Goal: Task Accomplishment & Management: Manage account settings

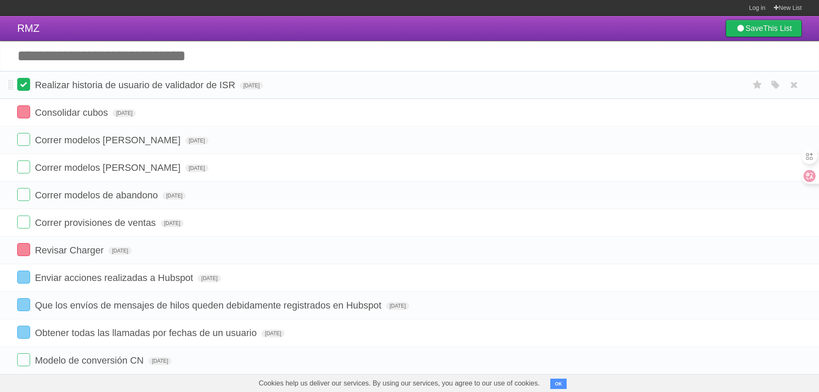
click at [28, 86] on label at bounding box center [23, 84] width 13 height 13
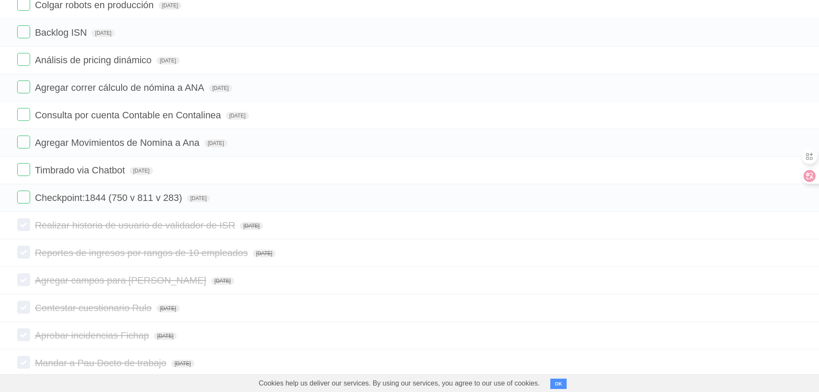
scroll to position [387, 0]
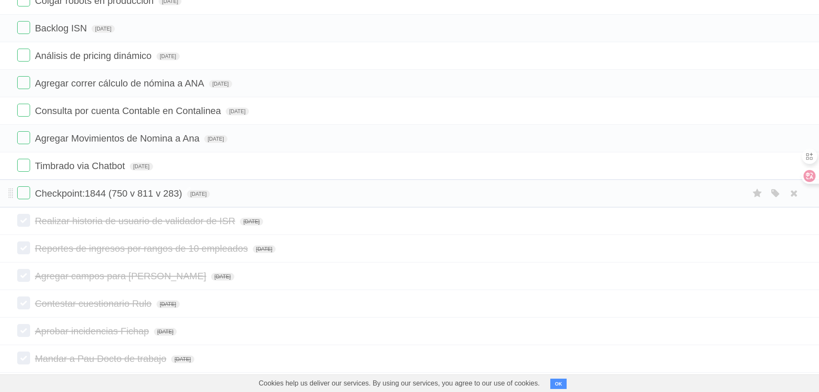
click at [170, 197] on span "Checkpoint:1844 (750 v 811 v 283)" at bounding box center [109, 193] width 149 height 11
click at [178, 193] on input "**********" at bounding box center [113, 193] width 157 height 11
click at [104, 193] on input "**********" at bounding box center [113, 193] width 157 height 11
type input "**********"
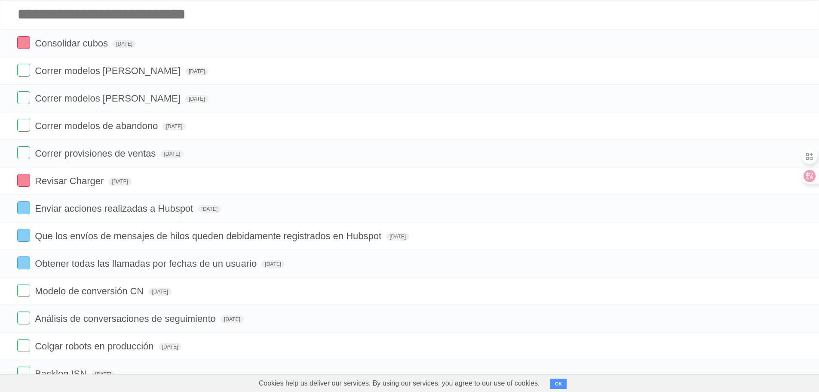
scroll to position [0, 0]
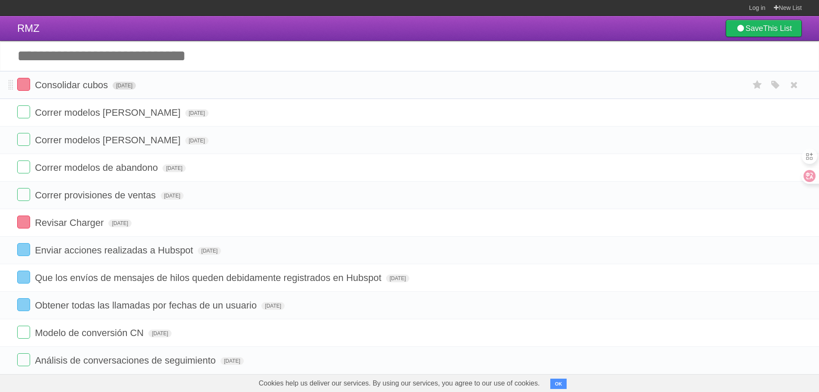
click at [136, 84] on span "[DATE]" at bounding box center [124, 86] width 23 height 8
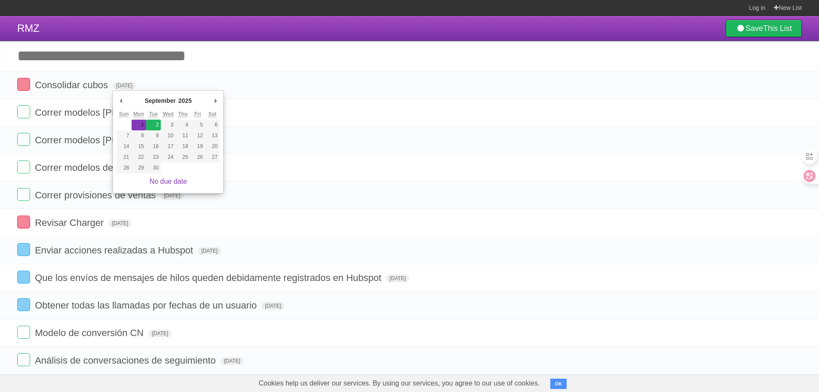
type span "[DATE]"
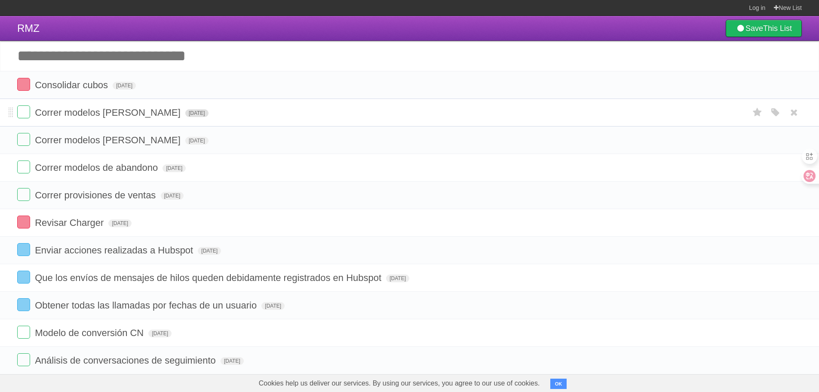
click at [185, 110] on span "[DATE]" at bounding box center [196, 113] width 23 height 8
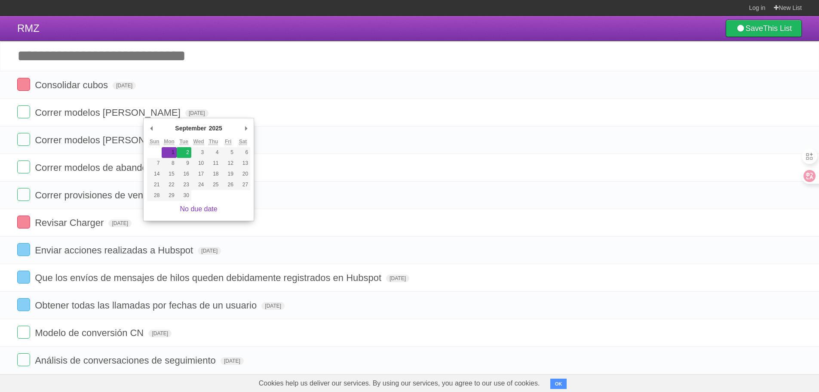
type span "[DATE]"
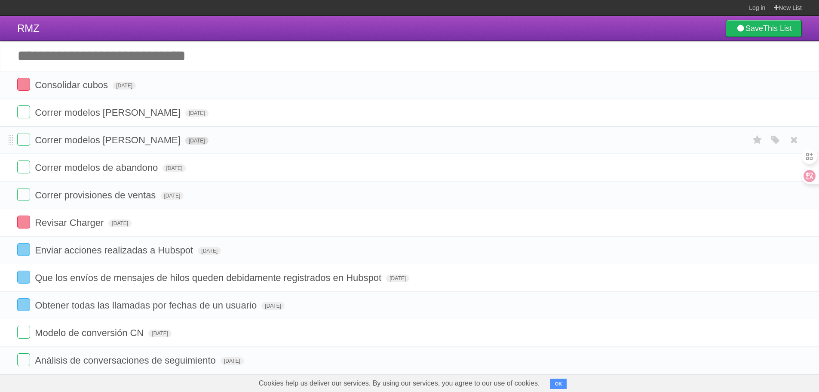
click at [185, 138] on span "[DATE]" at bounding box center [196, 141] width 23 height 8
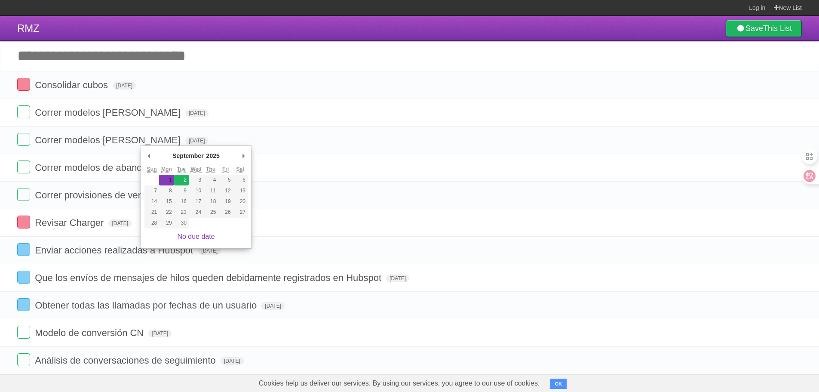
type span "[DATE]"
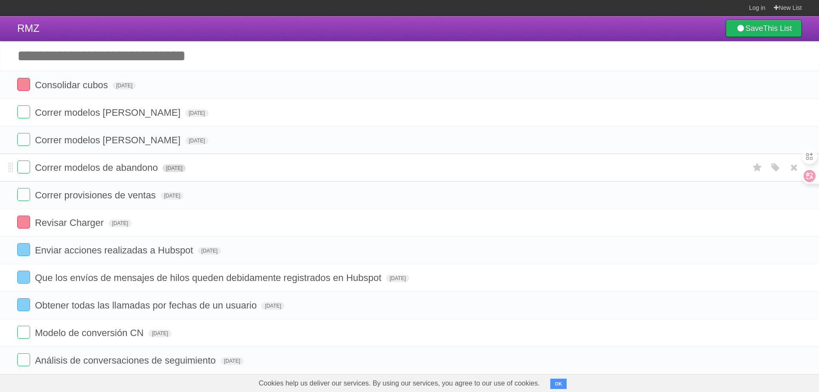
click at [186, 167] on span "[DATE]" at bounding box center [174, 168] width 23 height 8
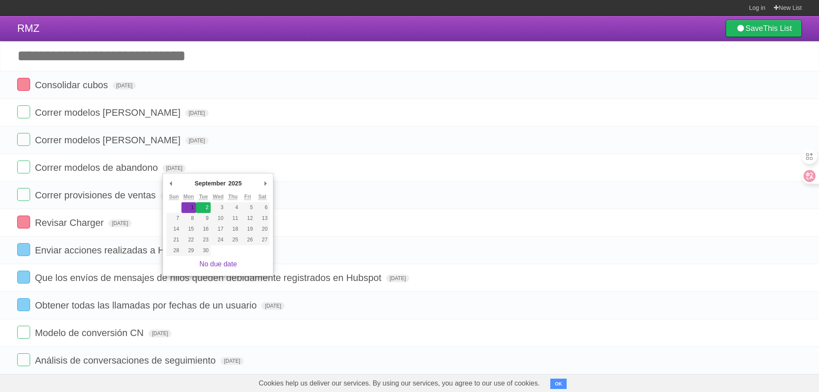
type span "[DATE]"
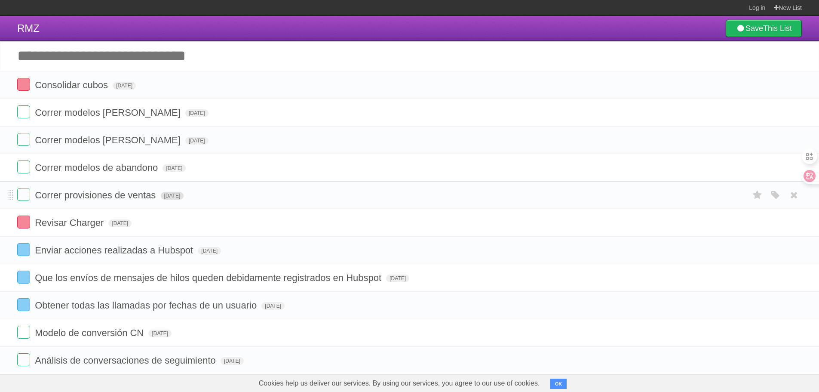
click at [184, 195] on span "[DATE]" at bounding box center [172, 196] width 23 height 8
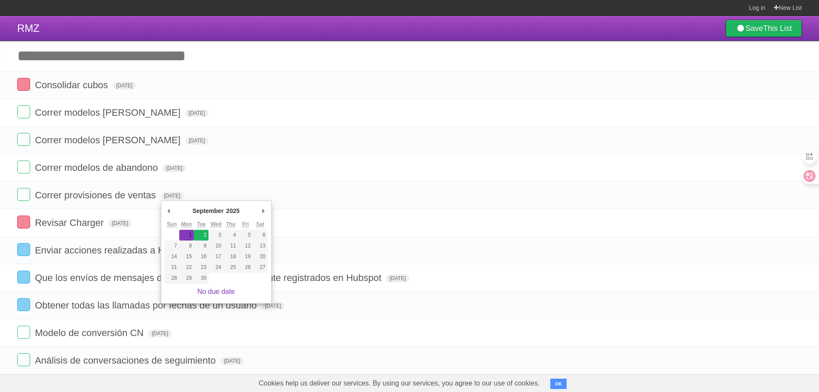
type span "[DATE]"
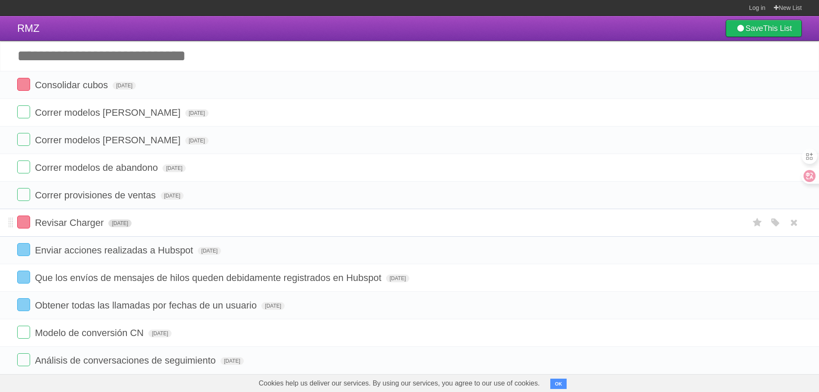
click at [132, 223] on span "[DATE]" at bounding box center [119, 223] width 23 height 8
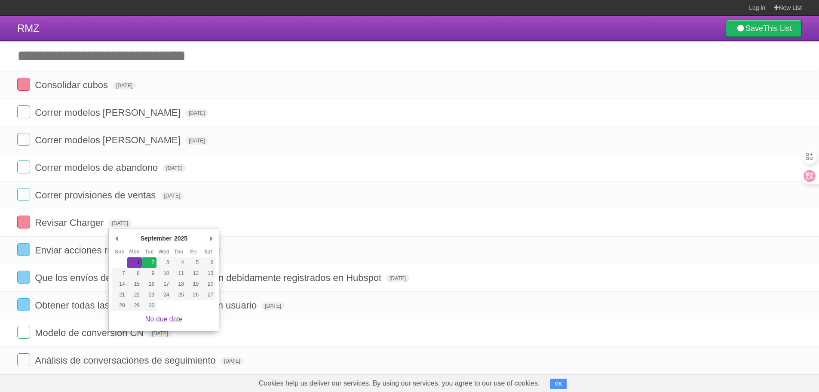
type span "[DATE]"
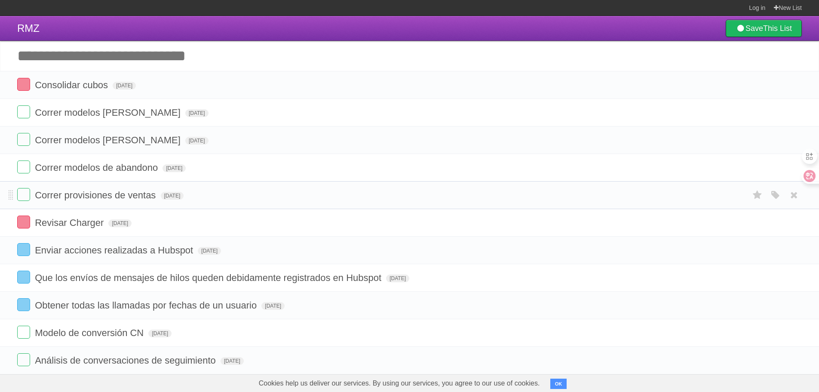
scroll to position [43, 0]
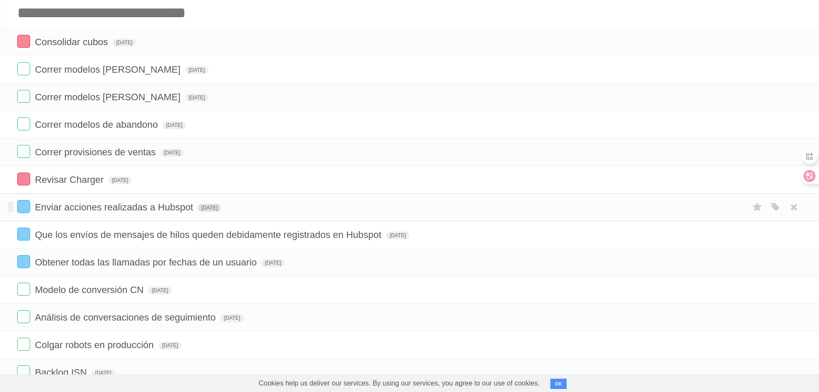
click at [221, 207] on span "[DATE]" at bounding box center [209, 208] width 23 height 8
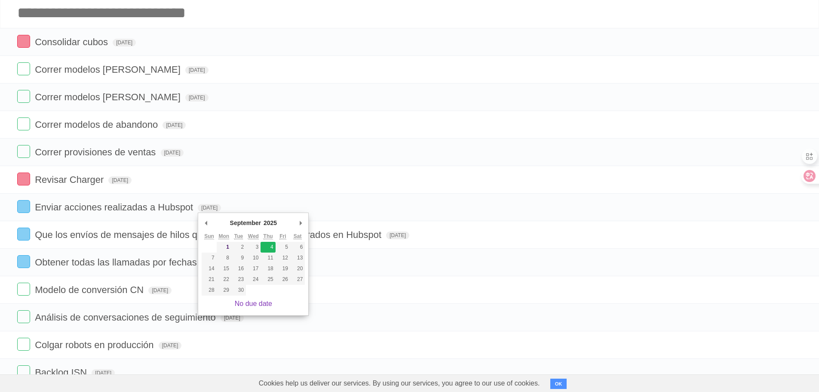
type span "[DATE]"
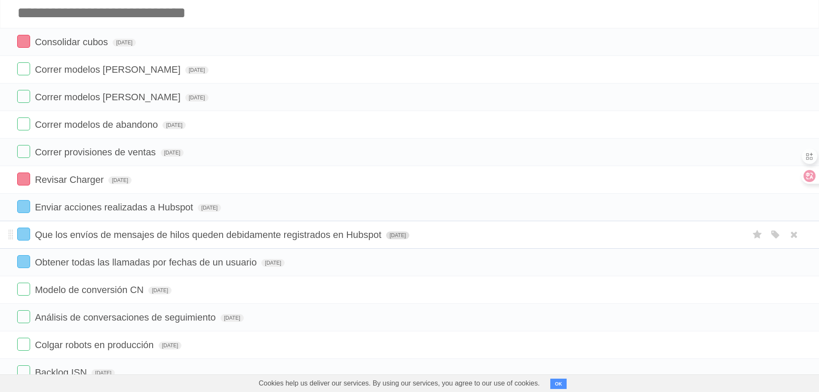
click at [396, 236] on span "[DATE]" at bounding box center [397, 235] width 23 height 8
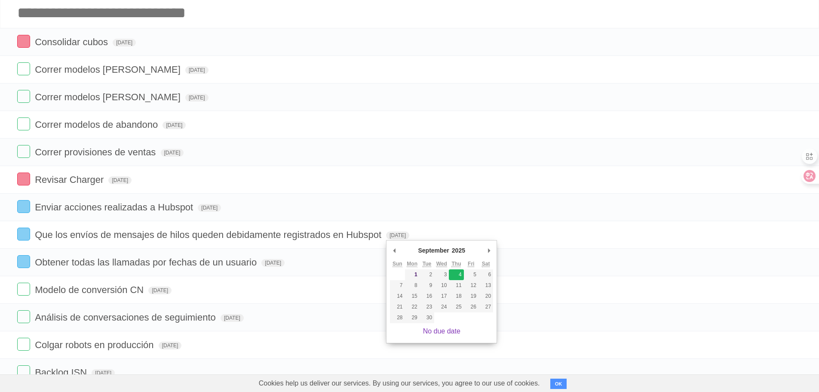
type span "[DATE]"
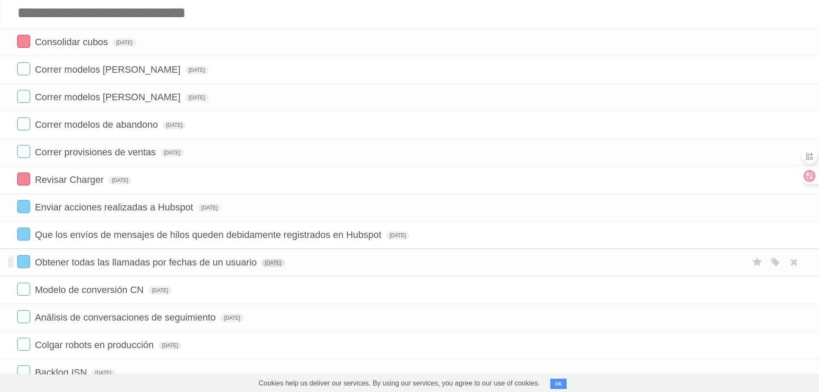
click at [285, 261] on span "[DATE]" at bounding box center [273, 263] width 23 height 8
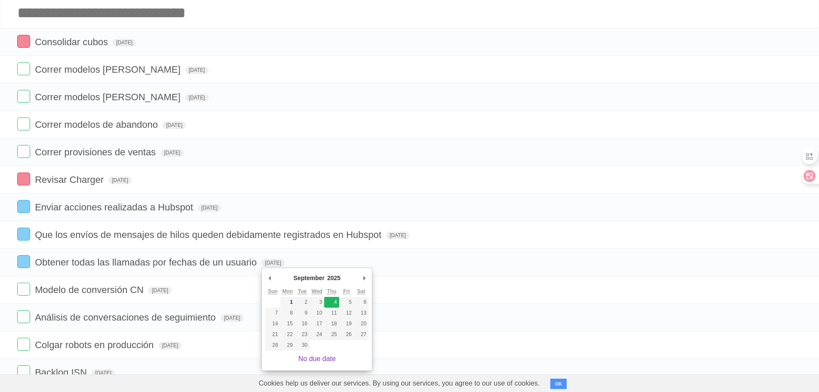
type span "[DATE]"
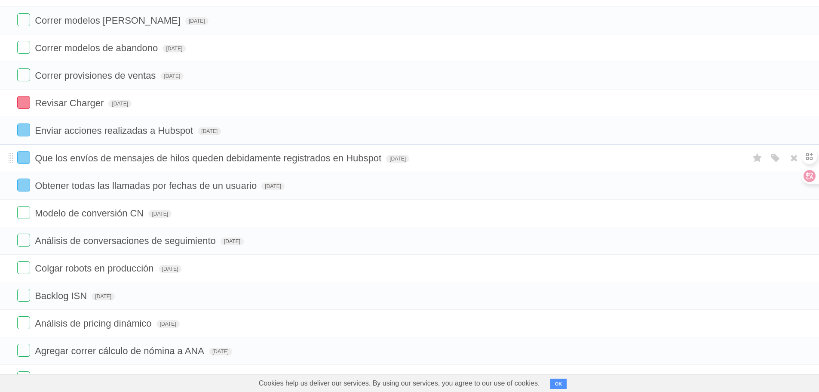
scroll to position [129, 0]
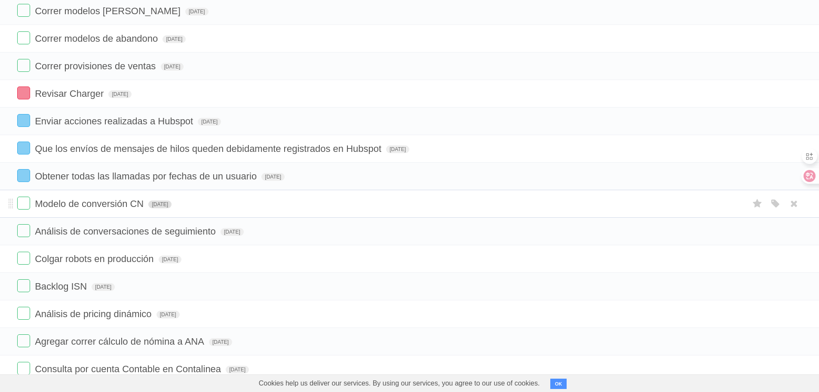
click at [171, 203] on span "[DATE]" at bounding box center [159, 204] width 23 height 8
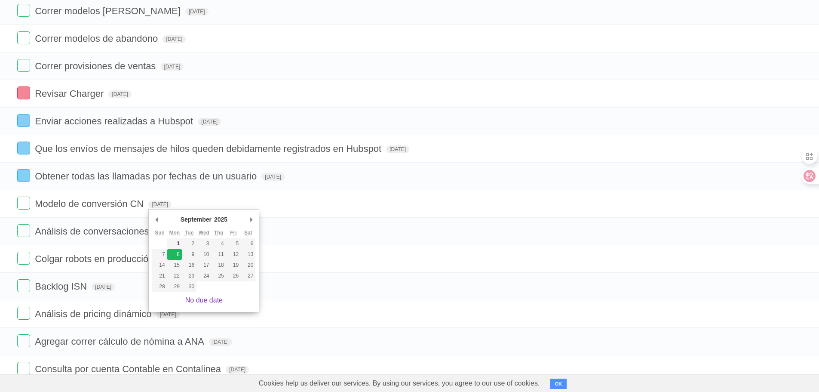
type span "[DATE]"
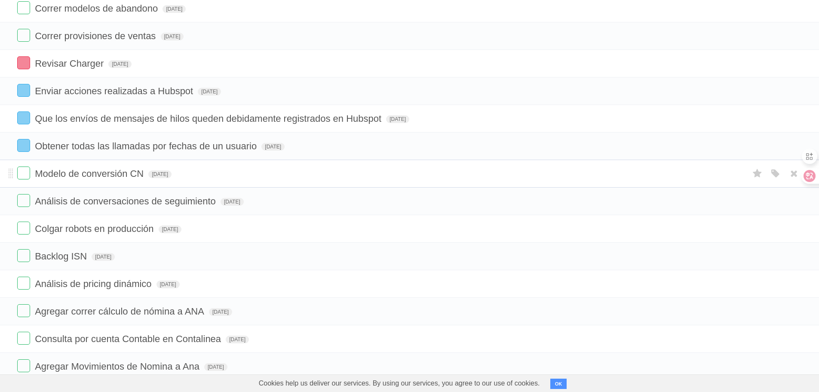
scroll to position [172, 0]
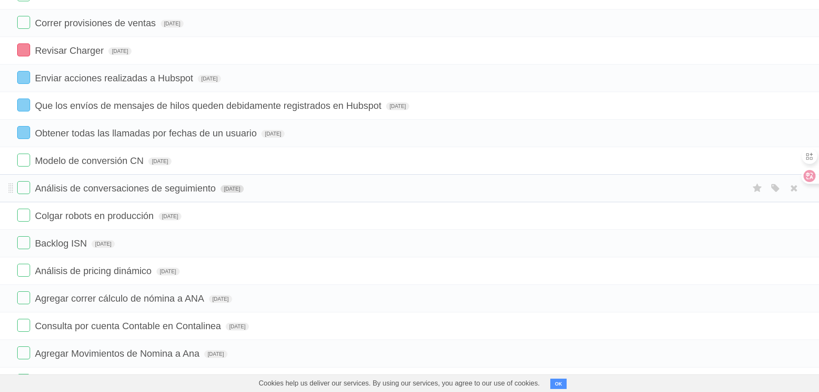
click at [243, 190] on span "[DATE]" at bounding box center [232, 189] width 23 height 8
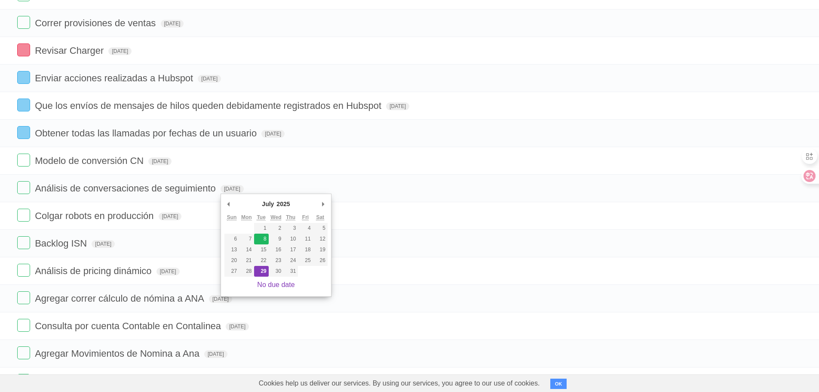
type span "[DATE]"
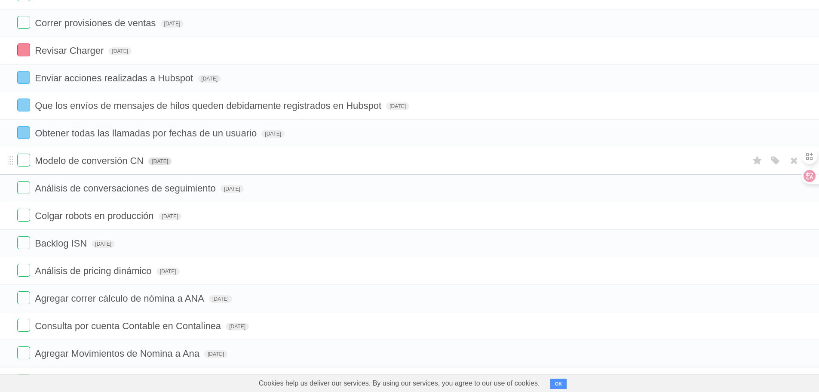
click at [172, 163] on span "[DATE]" at bounding box center [159, 161] width 23 height 8
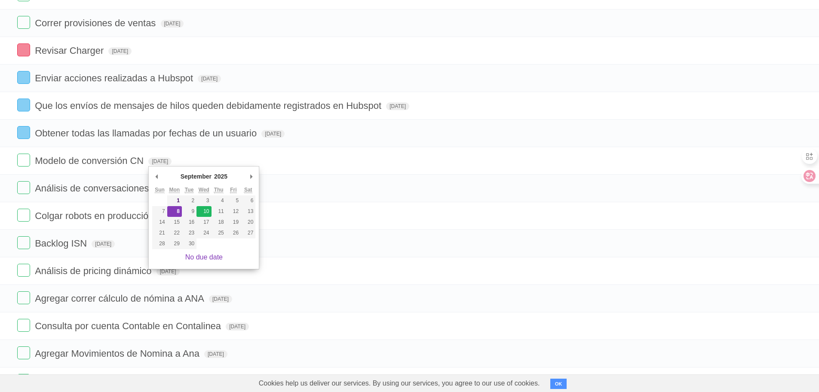
type span "[DATE]"
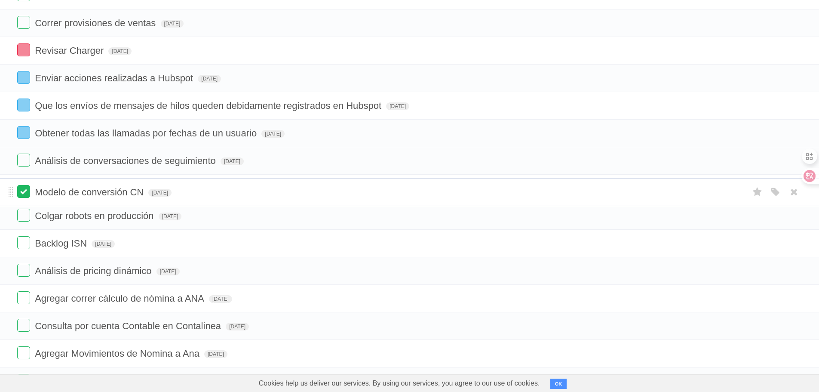
drag, startPoint x: 12, startPoint y: 163, endPoint x: 23, endPoint y: 194, distance: 32.7
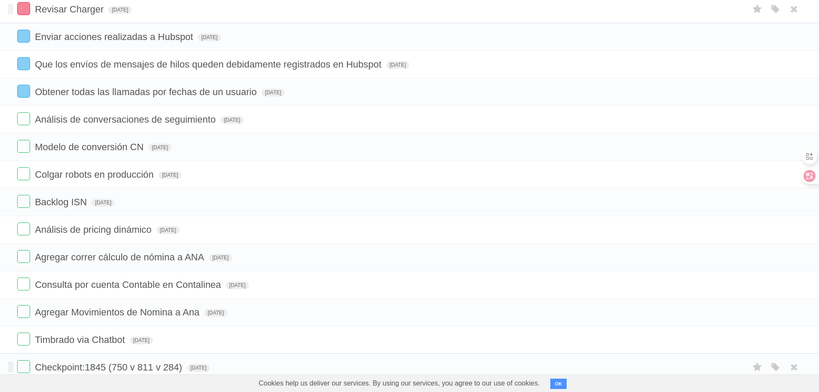
scroll to position [215, 0]
drag, startPoint x: 797, startPoint y: 227, endPoint x: 452, endPoint y: 40, distance: 393.2
click at [797, 227] on icon at bounding box center [794, 228] width 12 height 14
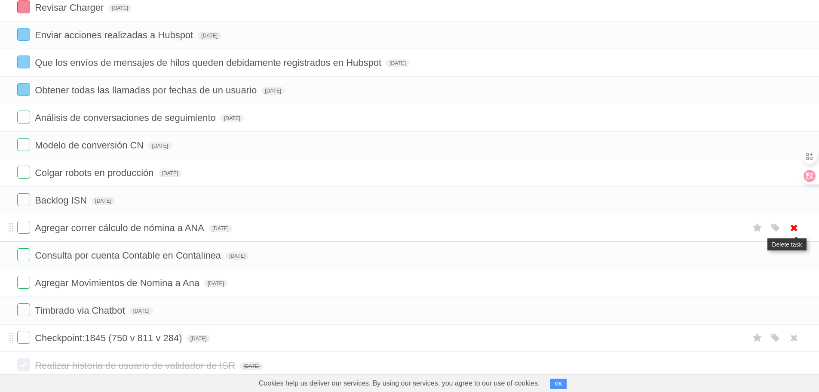
click at [792, 229] on icon at bounding box center [794, 228] width 12 height 14
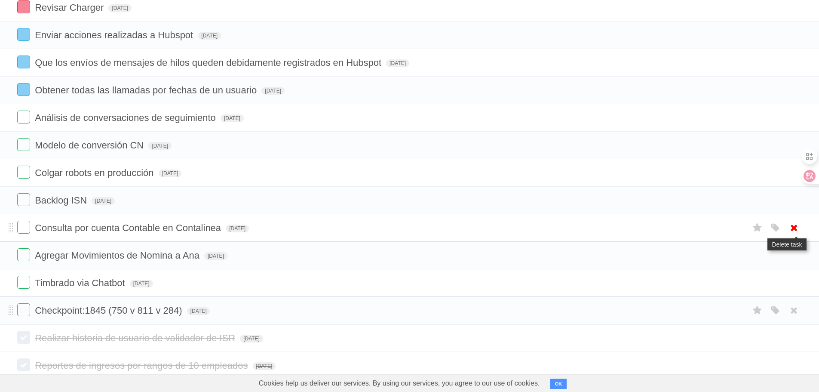
click at [795, 230] on icon at bounding box center [794, 228] width 12 height 14
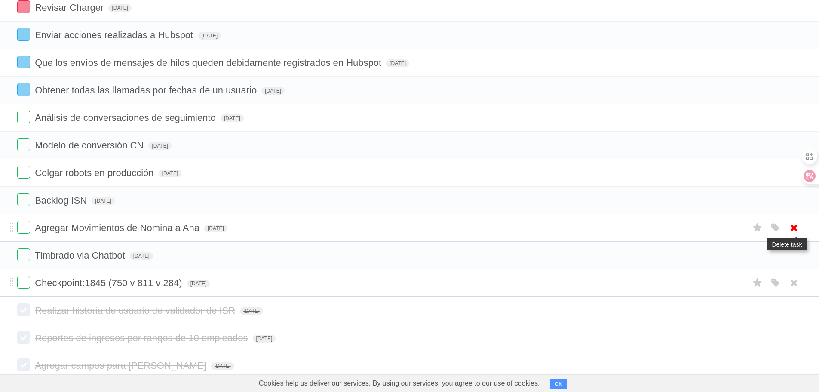
click at [791, 228] on icon at bounding box center [794, 228] width 12 height 14
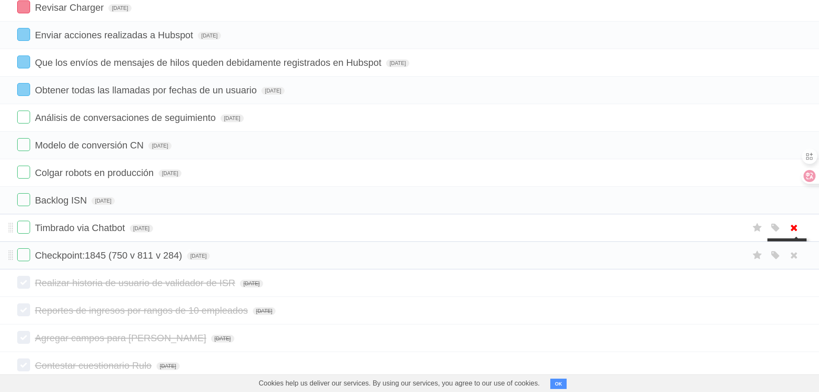
click at [795, 229] on icon at bounding box center [794, 228] width 12 height 14
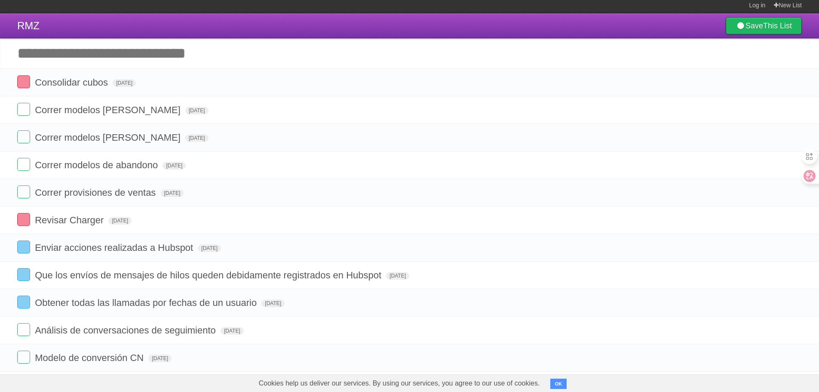
scroll to position [0, 0]
